Goal: Use online tool/utility: Utilize a website feature to perform a specific function

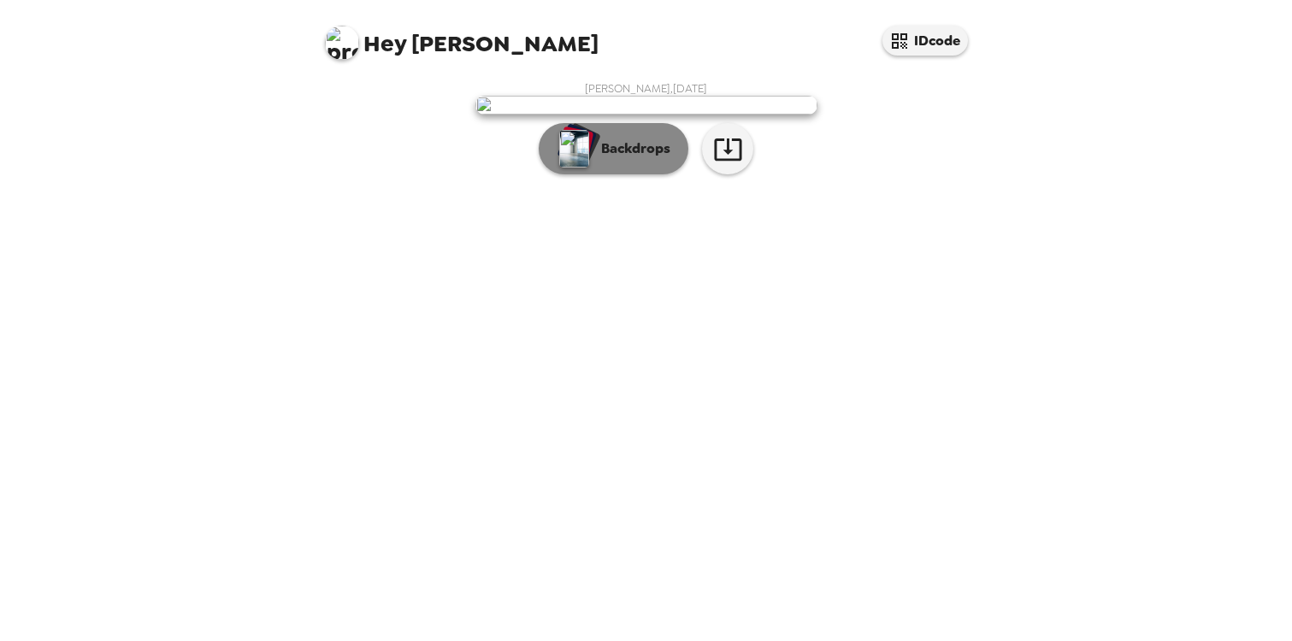
click at [631, 159] on p "Backdrops" at bounding box center [631, 148] width 78 height 21
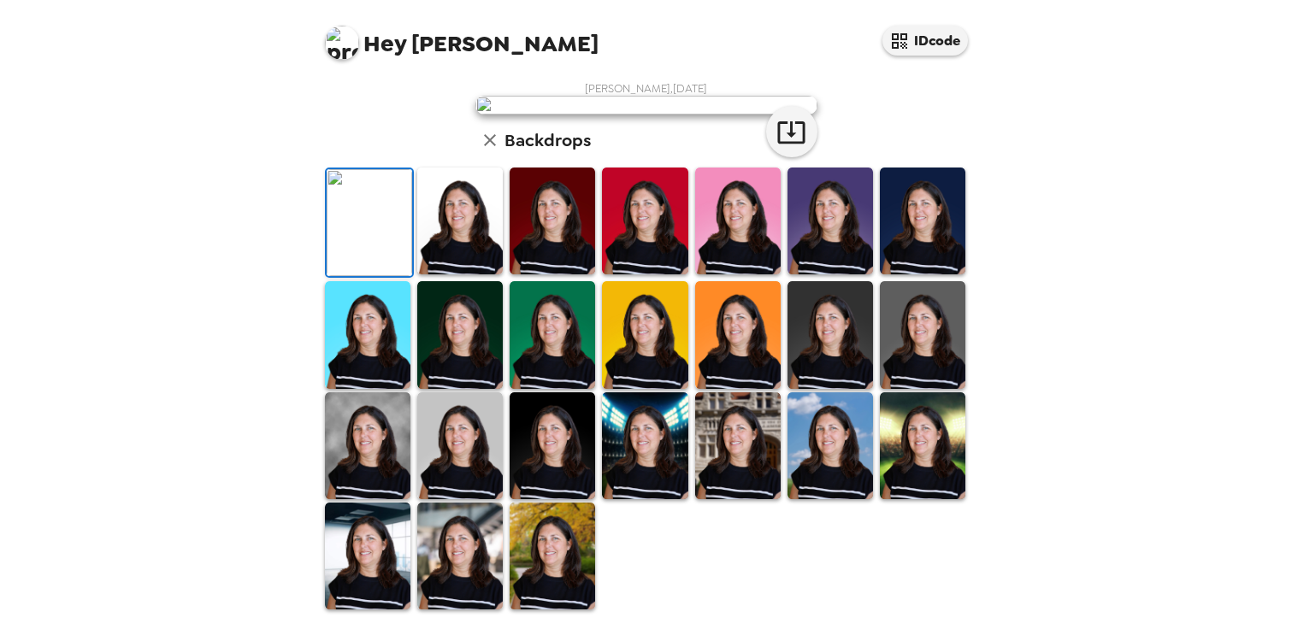
scroll to position [138, 0]
click at [442, 274] on img at bounding box center [459, 221] width 85 height 107
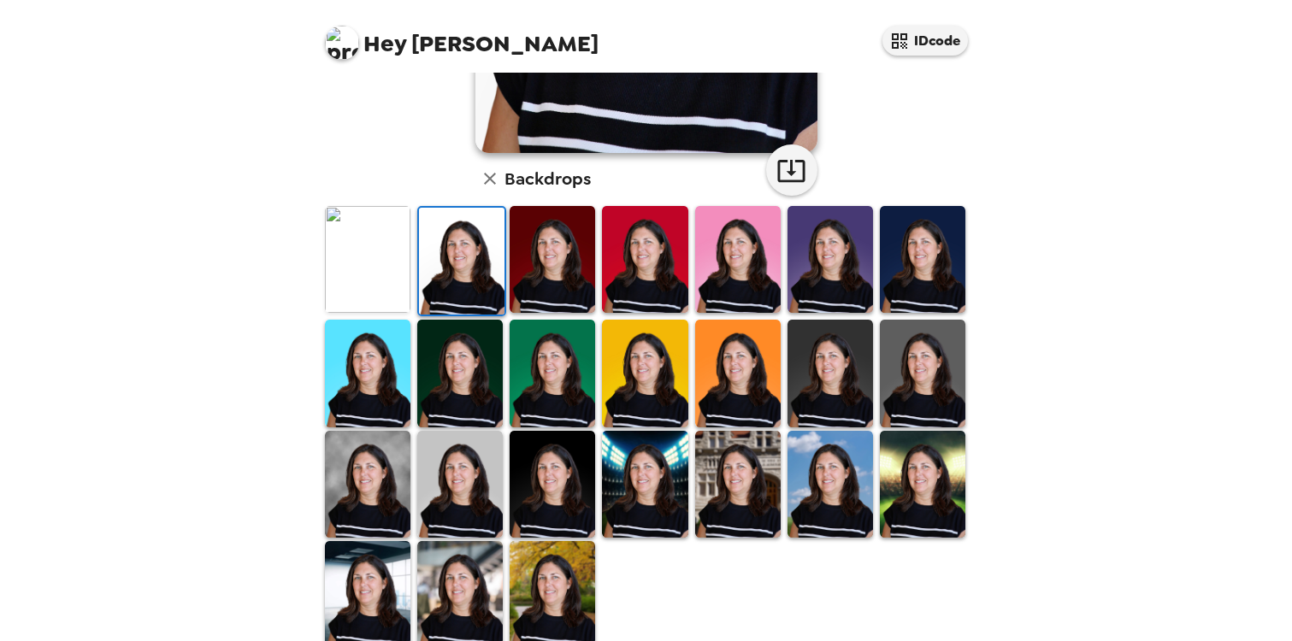
scroll to position [363, 0]
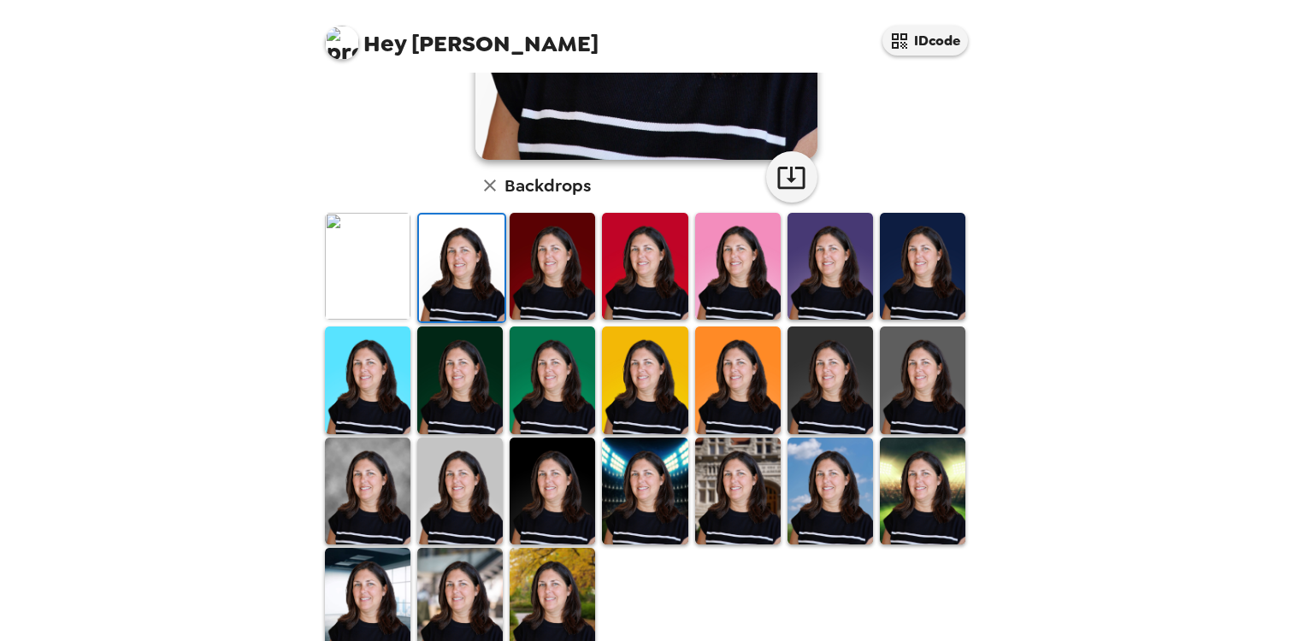
click at [842, 361] on img at bounding box center [829, 380] width 85 height 107
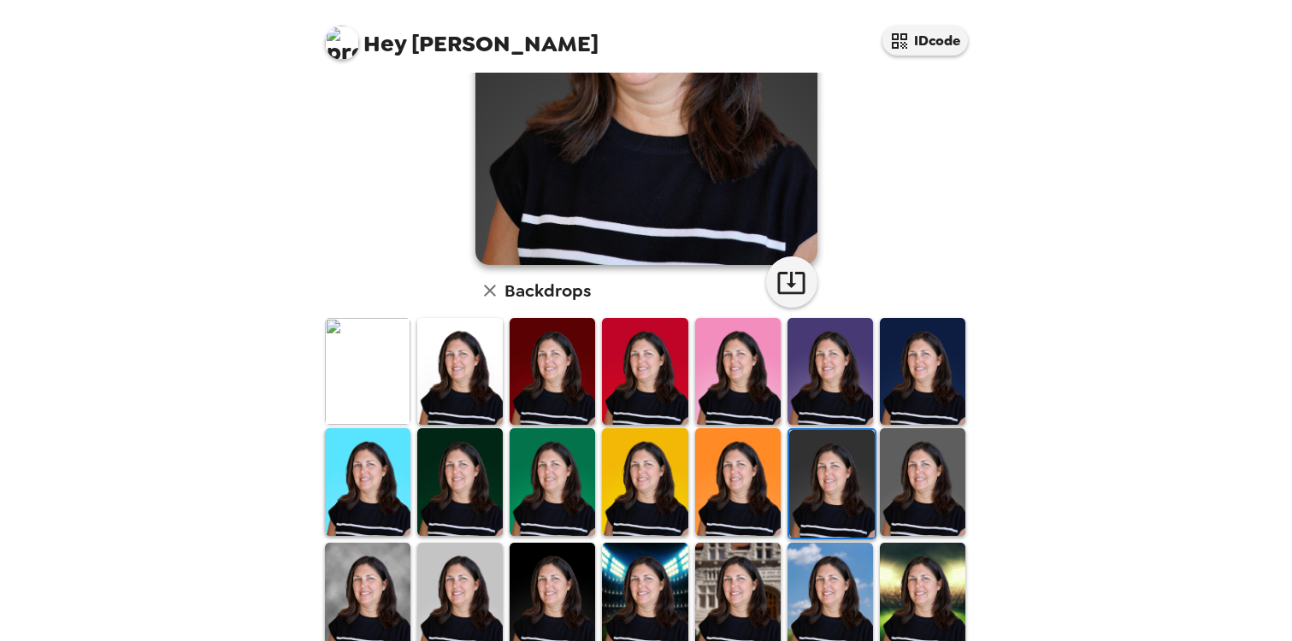
scroll to position [260, 0]
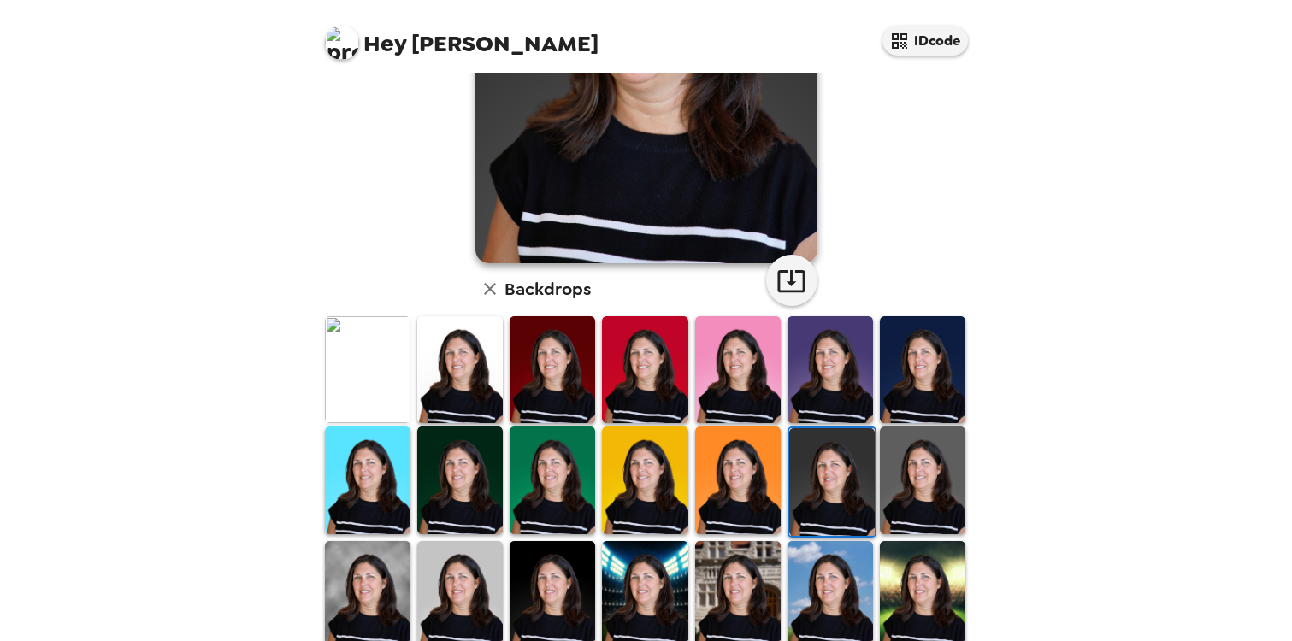
click at [940, 474] on img at bounding box center [922, 480] width 85 height 107
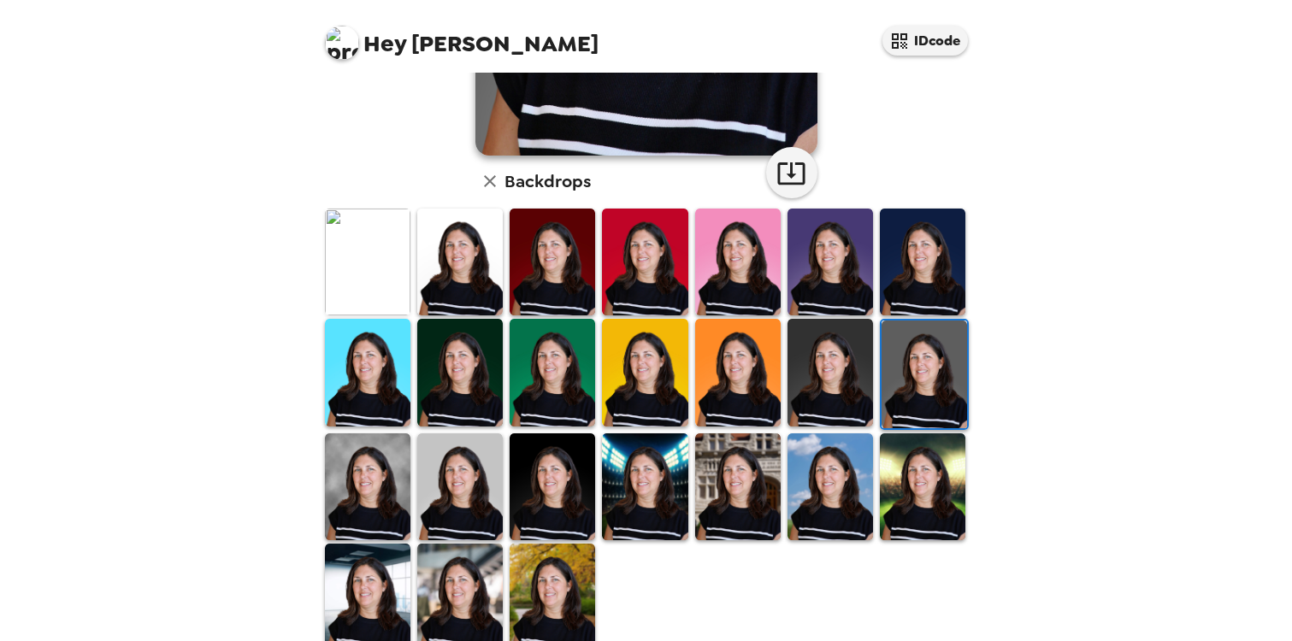
scroll to position [405, 0]
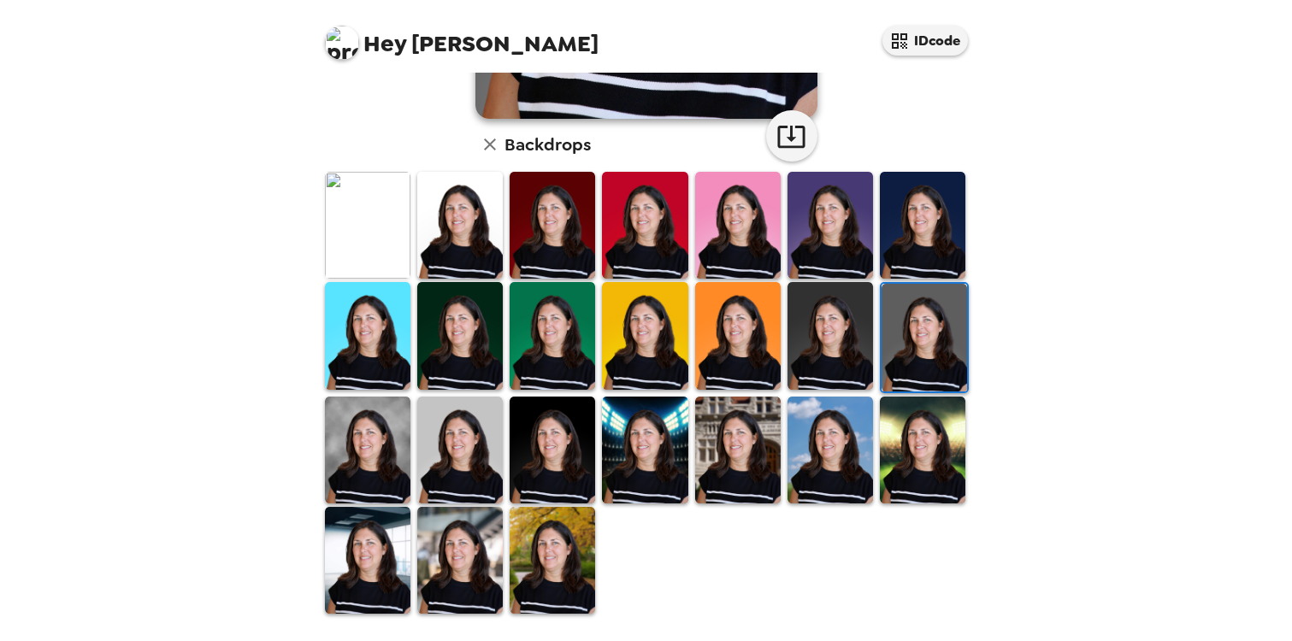
click at [457, 448] on img at bounding box center [459, 450] width 85 height 107
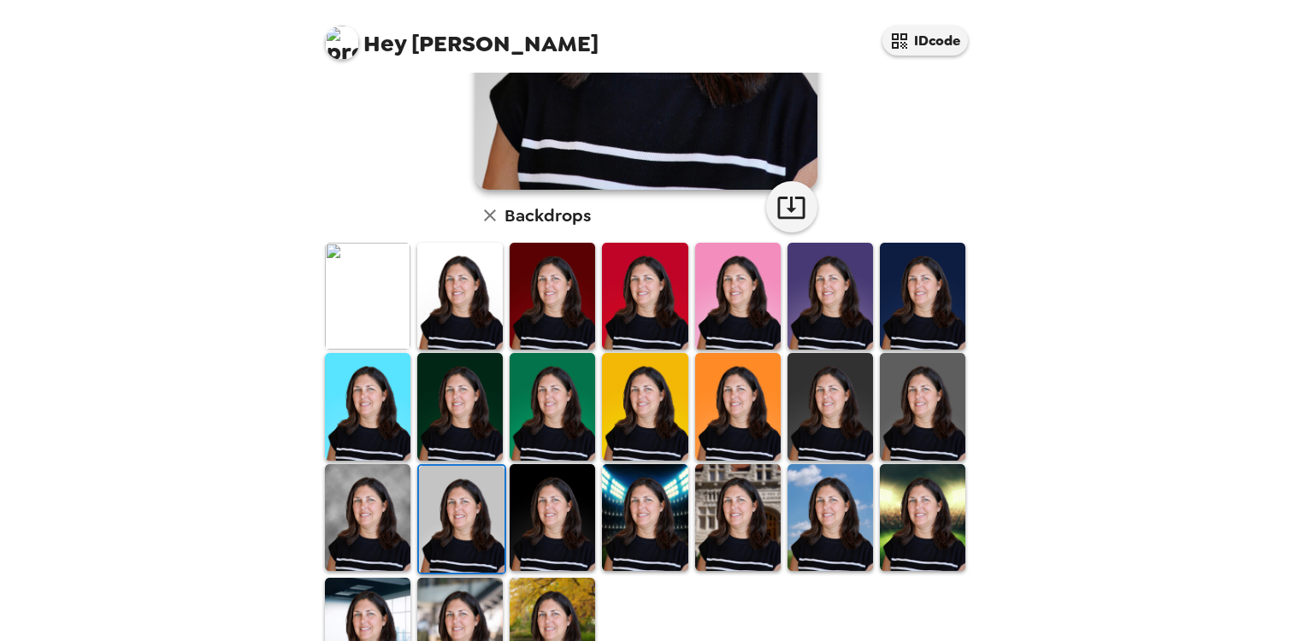
scroll to position [335, 0]
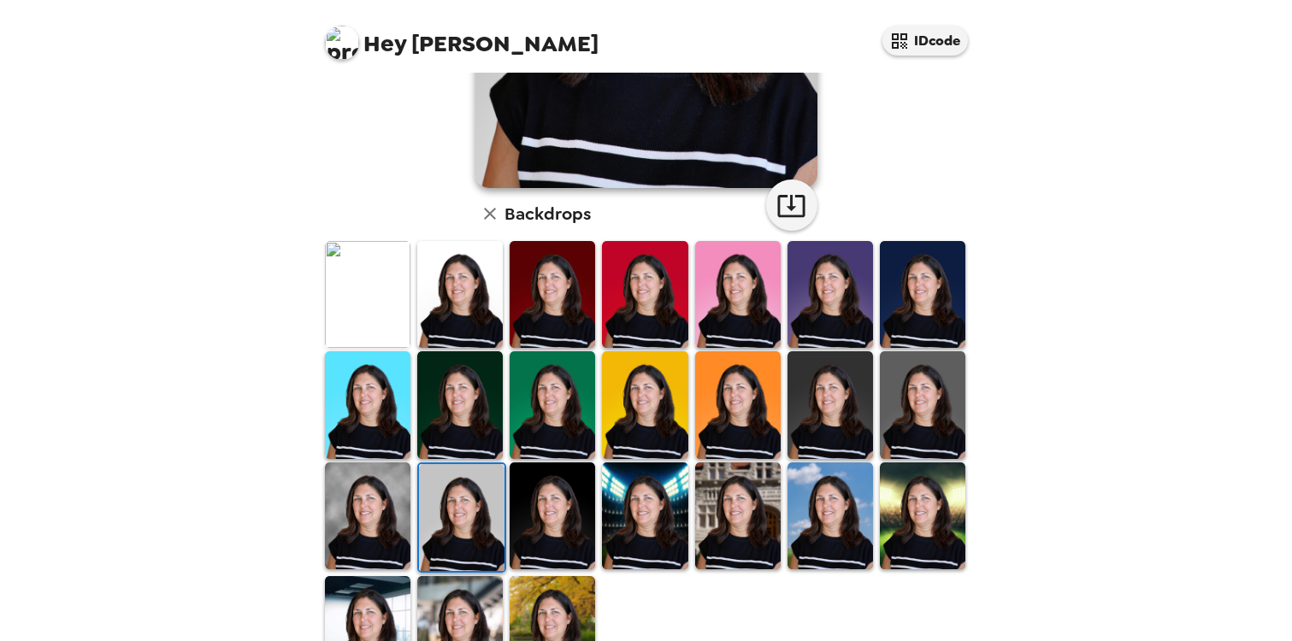
click at [360, 515] on img at bounding box center [367, 515] width 85 height 107
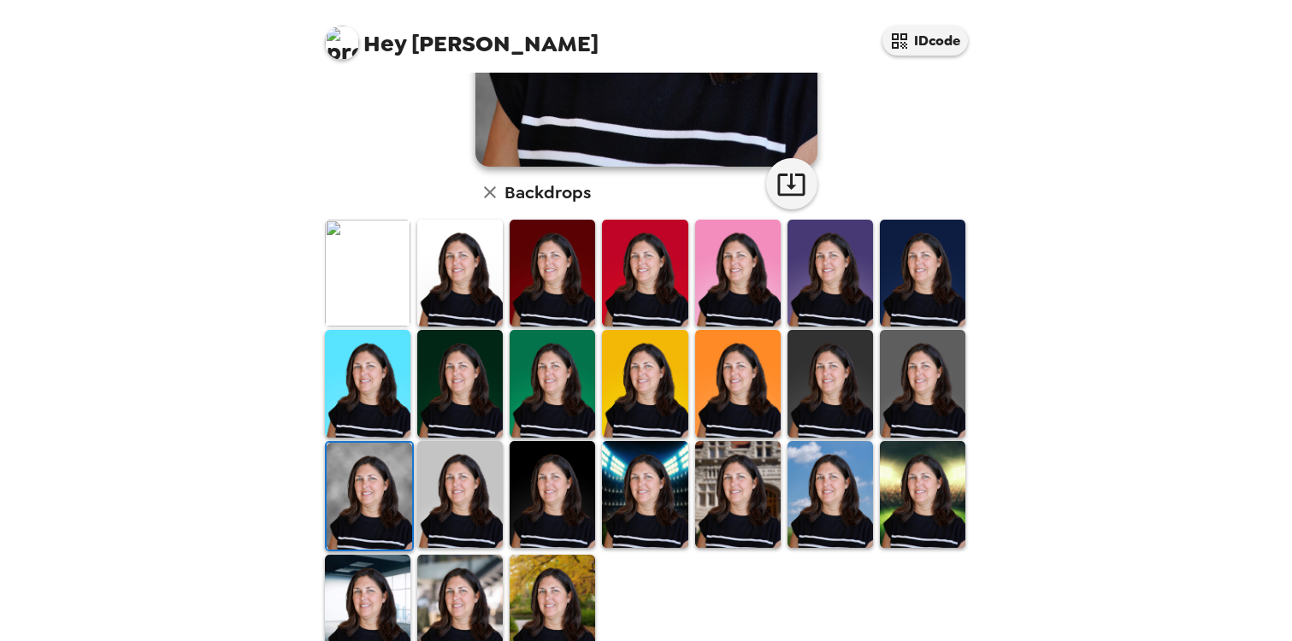
scroll to position [405, 0]
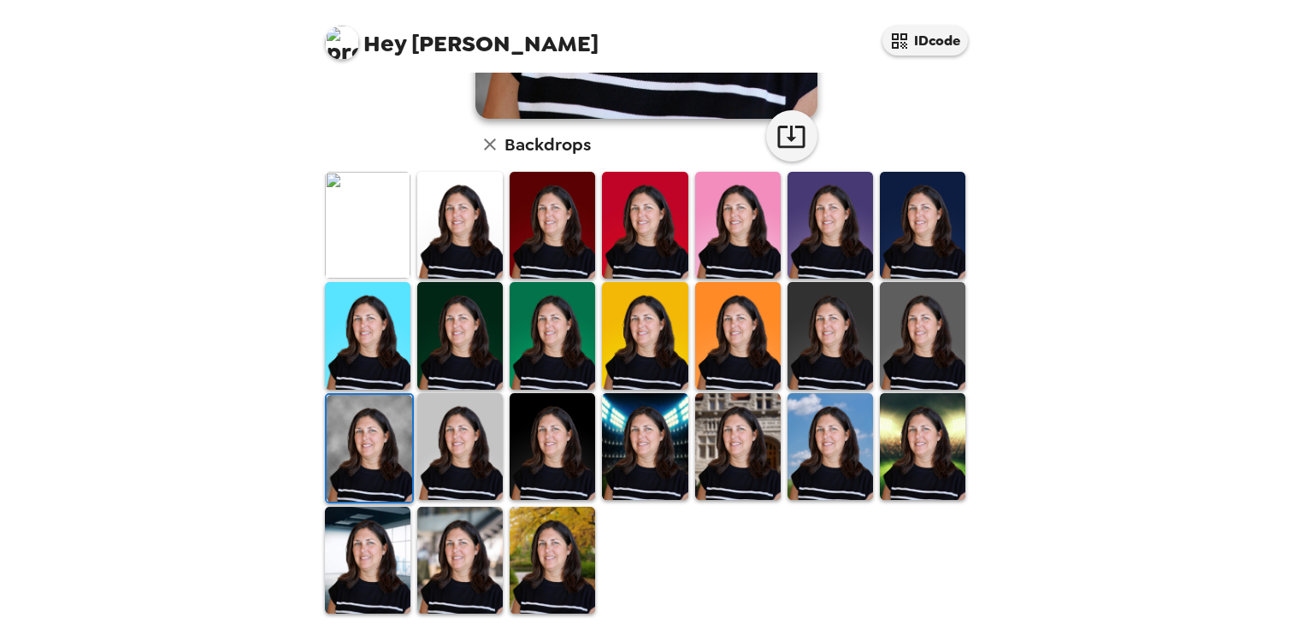
click at [447, 436] on img at bounding box center [459, 446] width 85 height 107
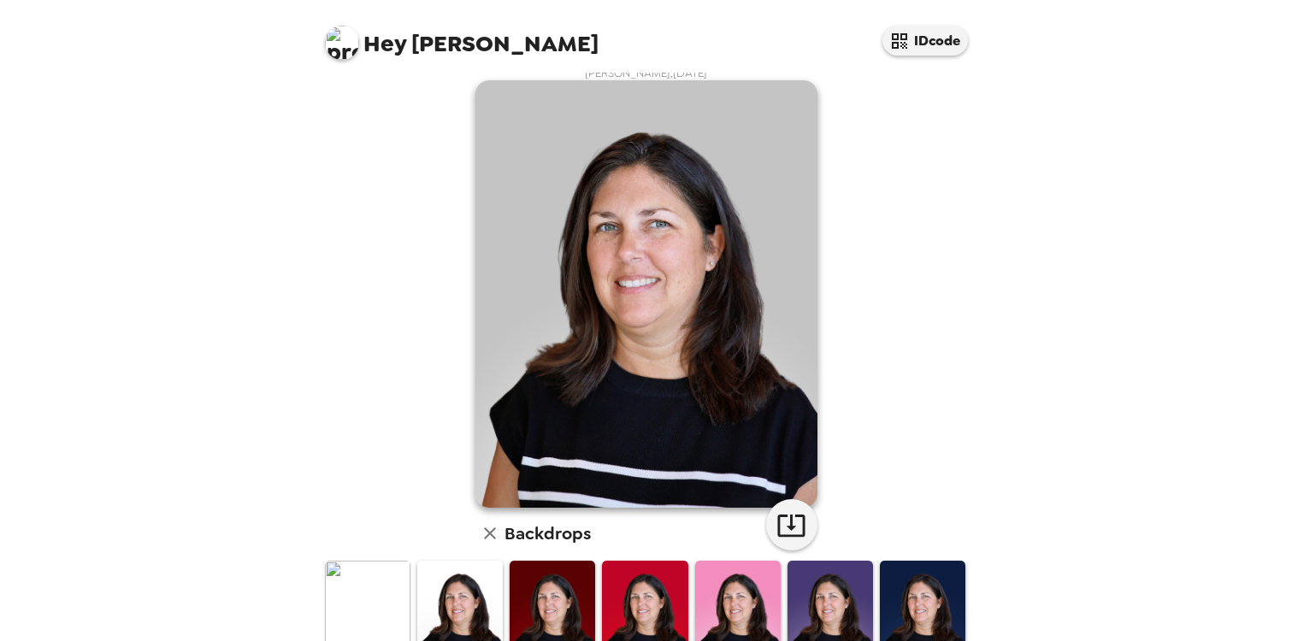
scroll to position [0, 0]
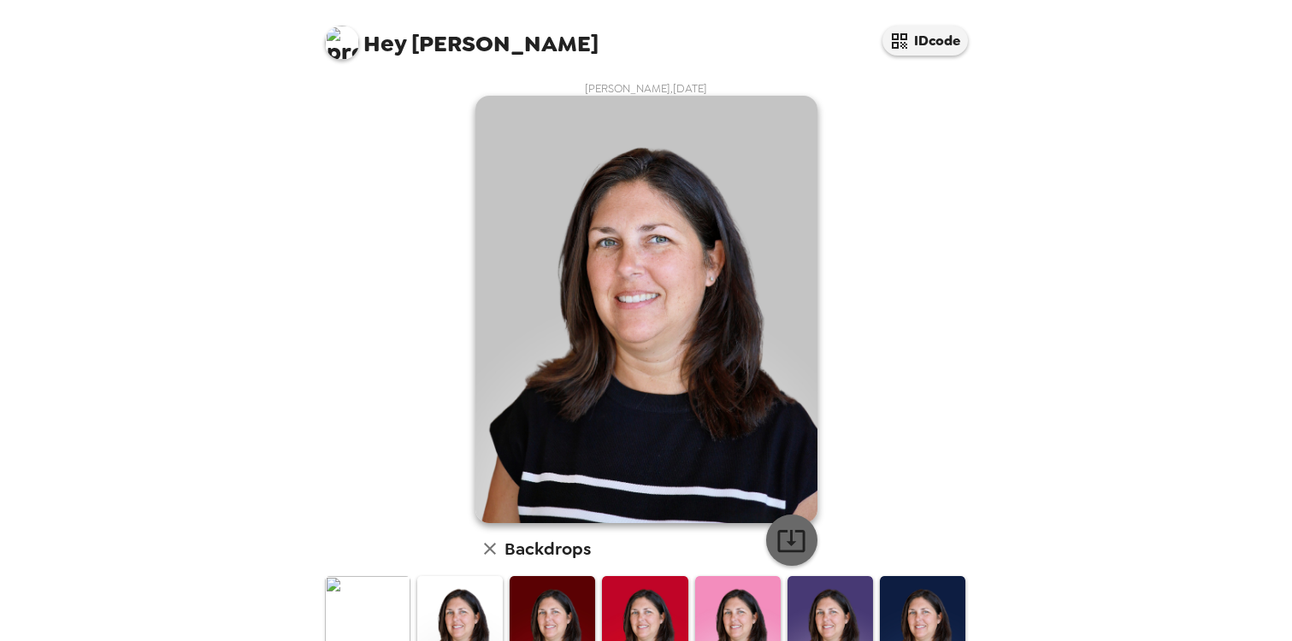
click at [790, 539] on icon "button" at bounding box center [790, 541] width 27 height 22
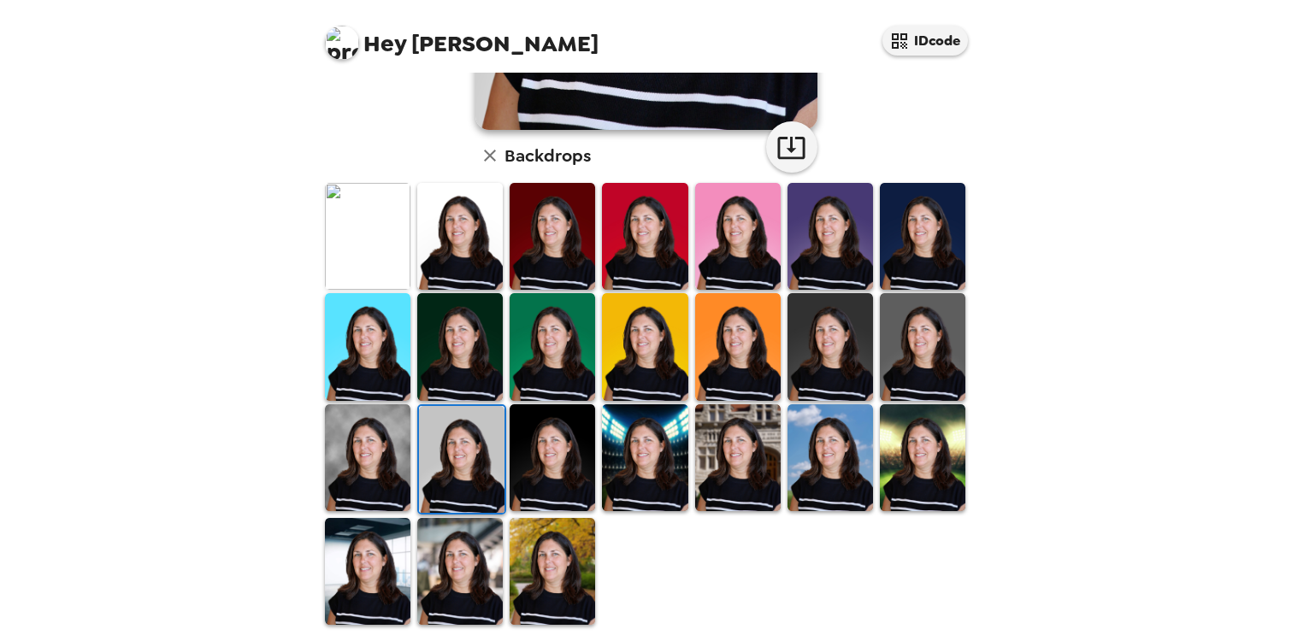
scroll to position [405, 0]
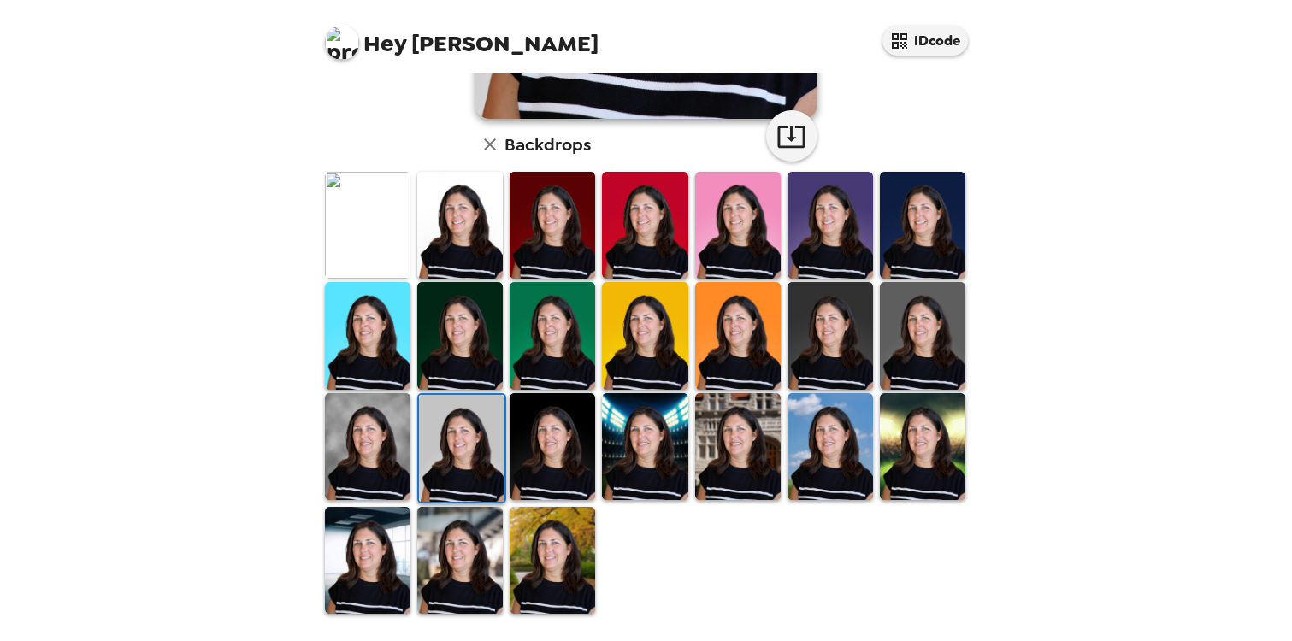
click at [458, 327] on img at bounding box center [459, 335] width 85 height 107
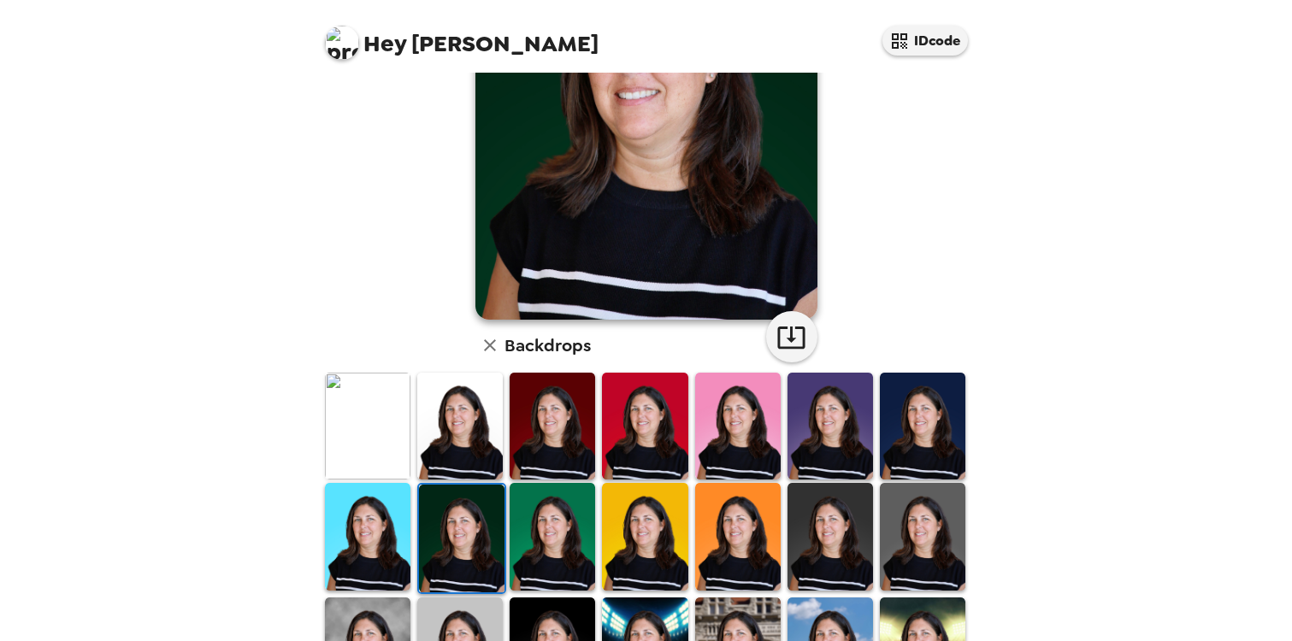
scroll to position [209, 0]
